Goal: Register for event/course

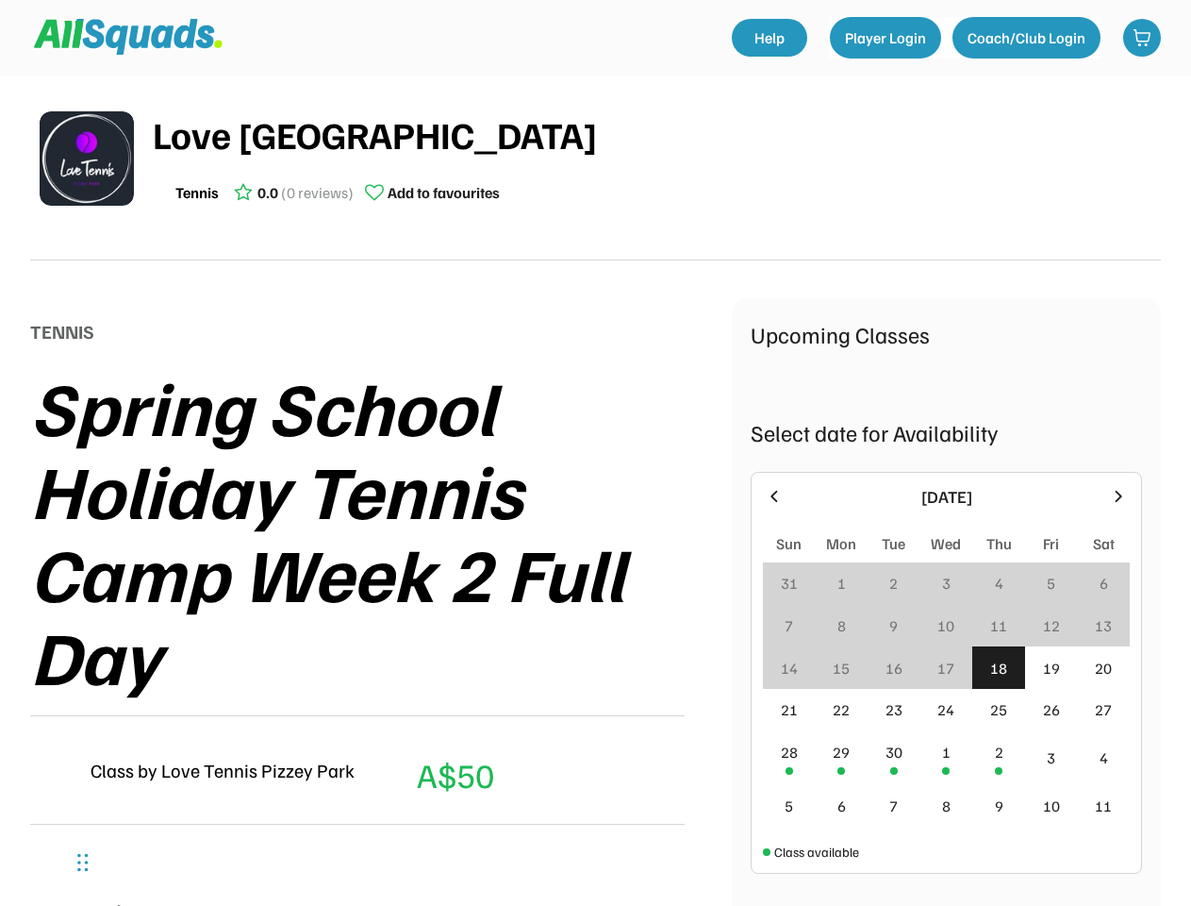
click at [595, 453] on div "Spring School Holiday Tennis Camp Week 2 Full Day" at bounding box center [381, 530] width 702 height 332
click at [595, 481] on div "Spring School Holiday Tennis Camp Week 2 Full Day" at bounding box center [381, 530] width 702 height 332
click at [595, 490] on div "Spring School Holiday Tennis Camp Week 2 Full Day" at bounding box center [381, 530] width 702 height 332
click at [595, 168] on div "Love Tennis Pizzey Park Tennis 0.0 (0 reviews) Add to favourites" at bounding box center [657, 159] width 1008 height 106
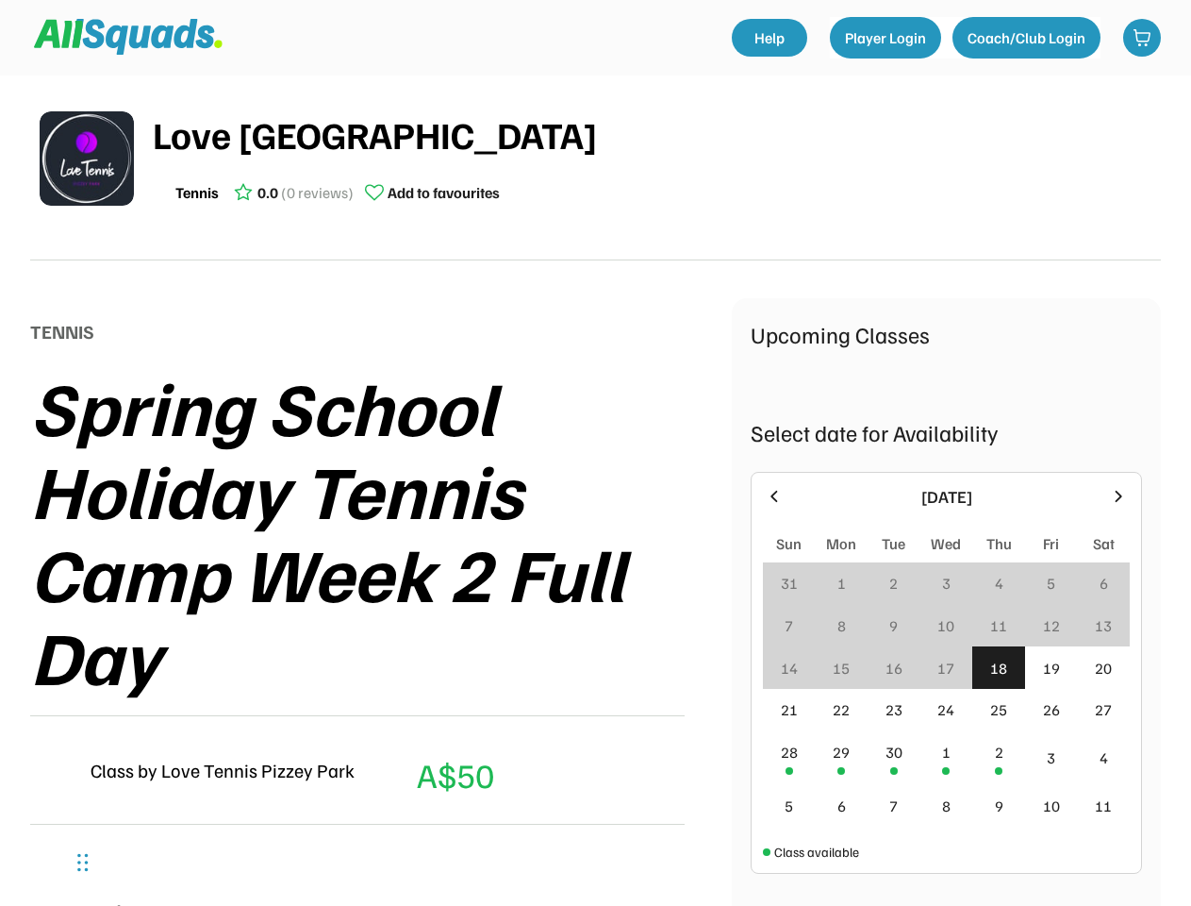
click at [87, 158] on img at bounding box center [87, 158] width 94 height 94
click at [656, 158] on div "Love [GEOGRAPHIC_DATA]" at bounding box center [657, 134] width 1008 height 57
click at [656, 134] on div "Love [GEOGRAPHIC_DATA]" at bounding box center [657, 134] width 1008 height 57
click at [656, 192] on div "Tennis 0.0 (0 reviews) Add to favourites" at bounding box center [657, 193] width 1008 height 38
click at [197, 192] on div "Tennis" at bounding box center [196, 192] width 43 height 23
